Goal: Communication & Community: Ask a question

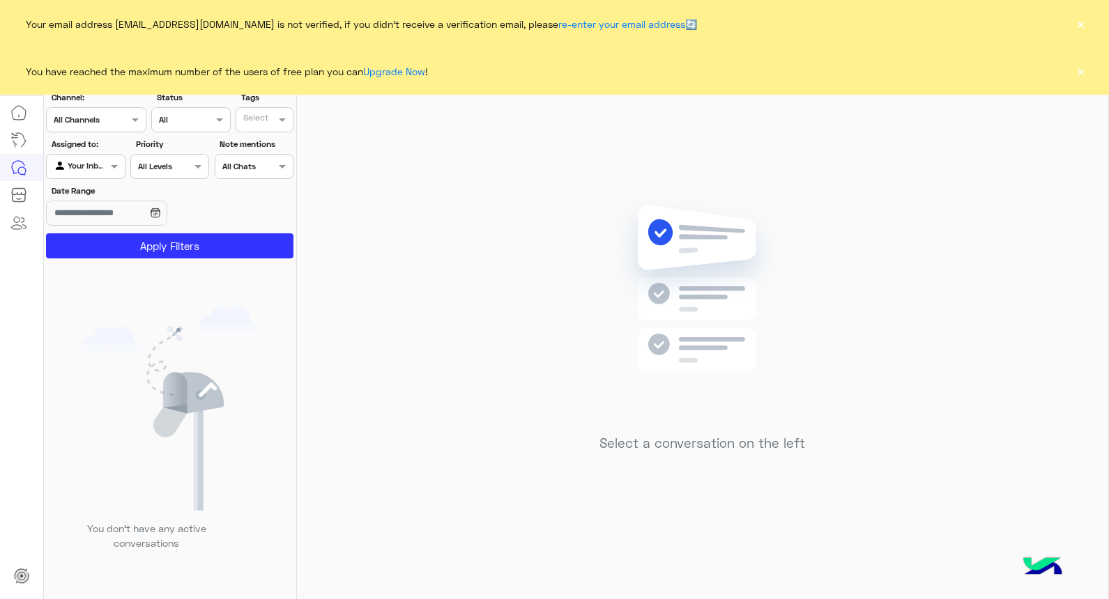
click at [1085, 21] on button "×" at bounding box center [1081, 24] width 14 height 14
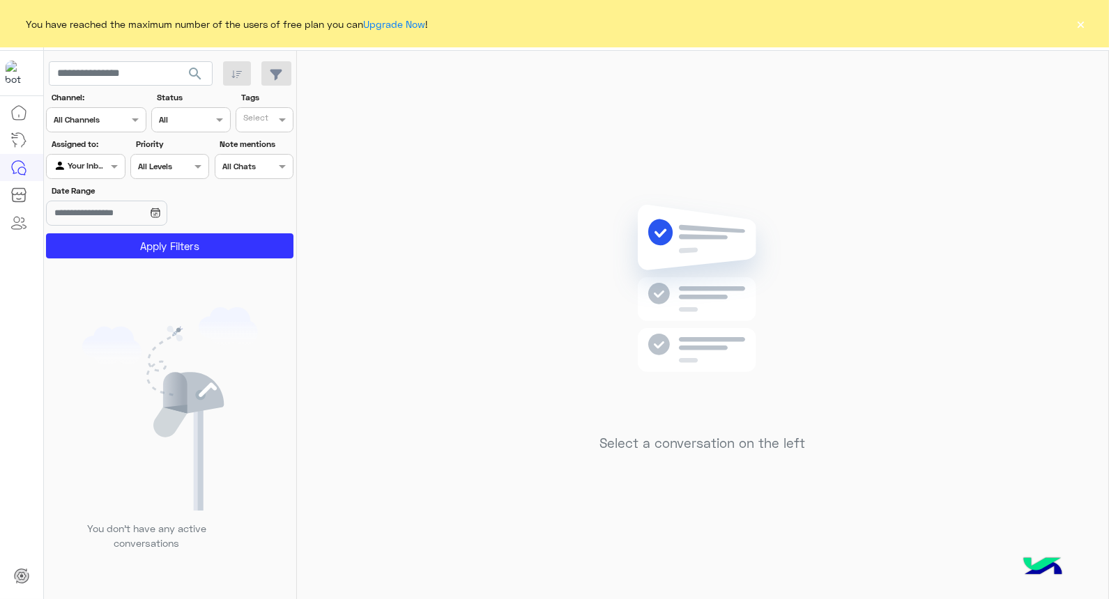
click at [1079, 26] on button "×" at bounding box center [1081, 24] width 14 height 14
